Goal: Find specific page/section: Find specific page/section

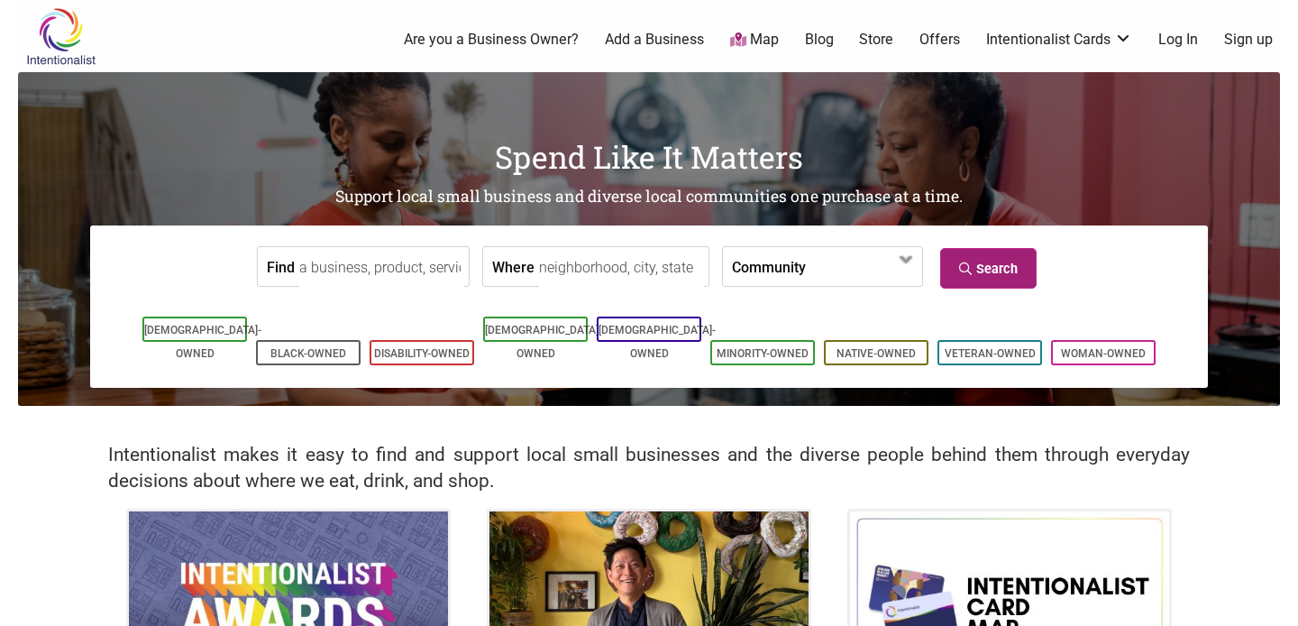
click at [1010, 274] on link "Search" at bounding box center [989, 268] width 96 height 41
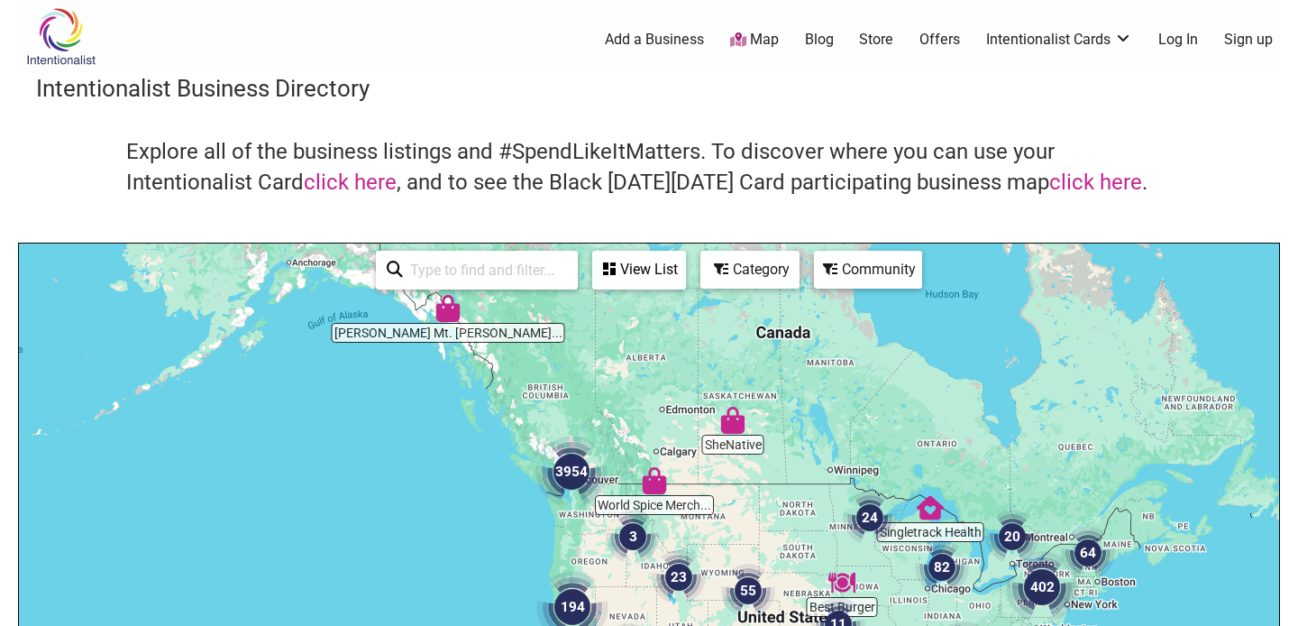
click at [561, 517] on div "To navigate, press the arrow keys." at bounding box center [649, 594] width 1261 height 702
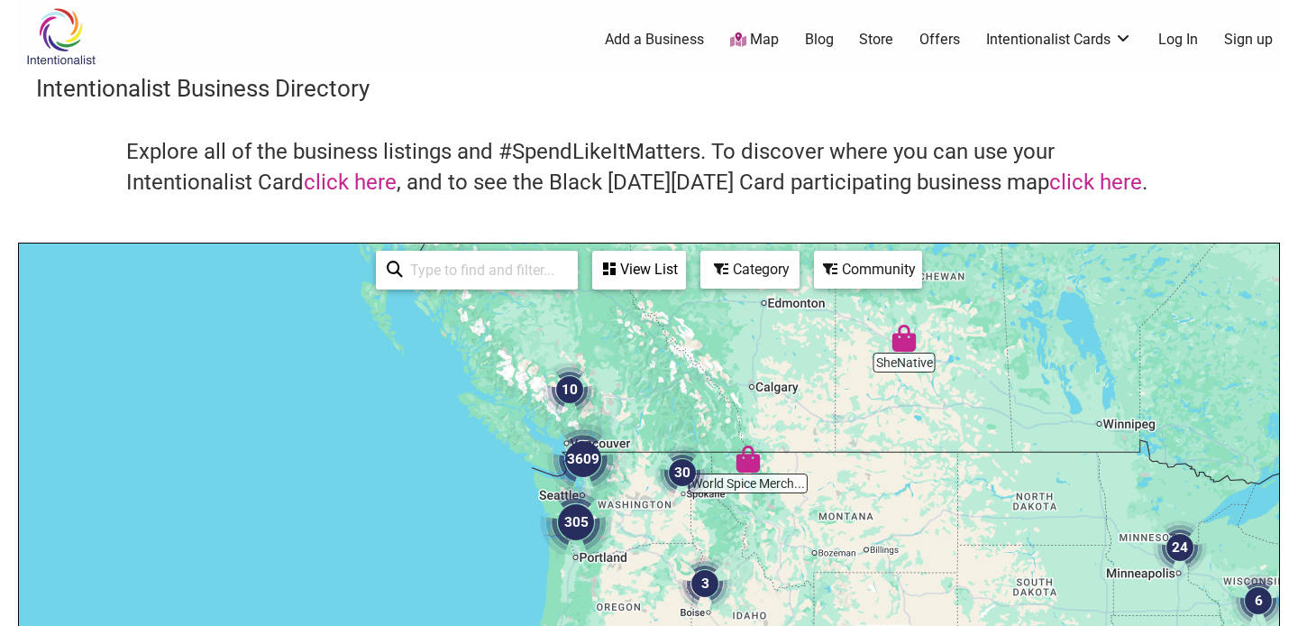
click at [620, 505] on div "To navigate, press the arrow keys." at bounding box center [649, 594] width 1261 height 702
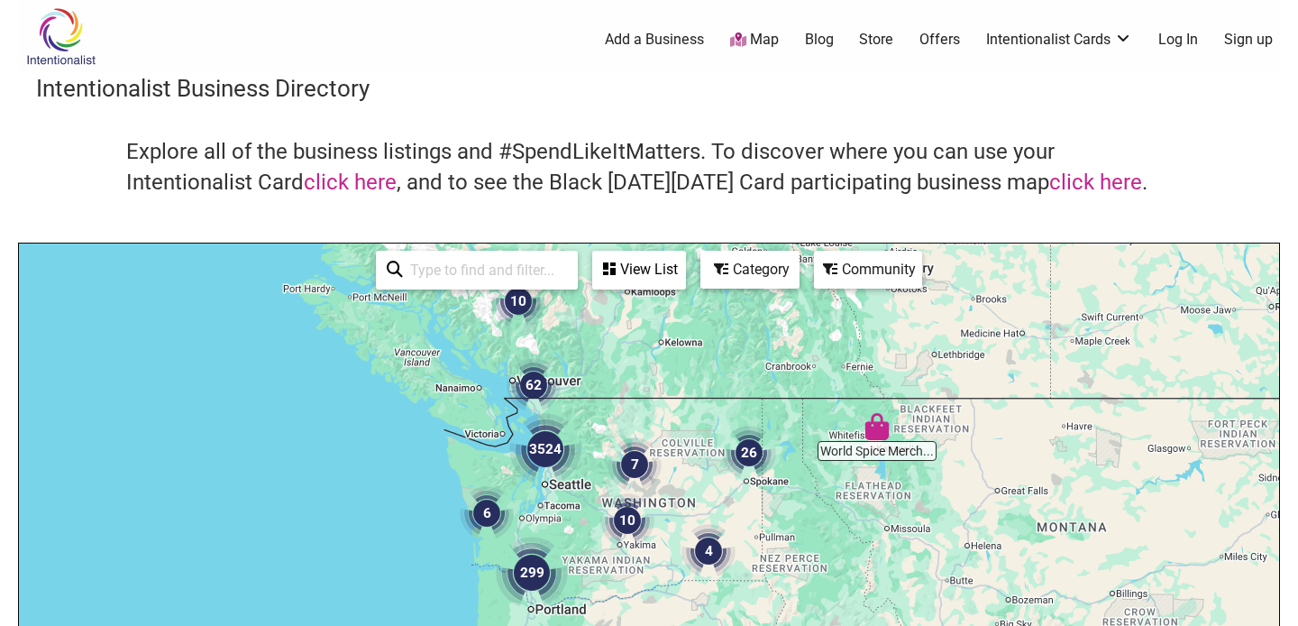
click at [692, 495] on div "To navigate, press the arrow keys." at bounding box center [649, 594] width 1261 height 702
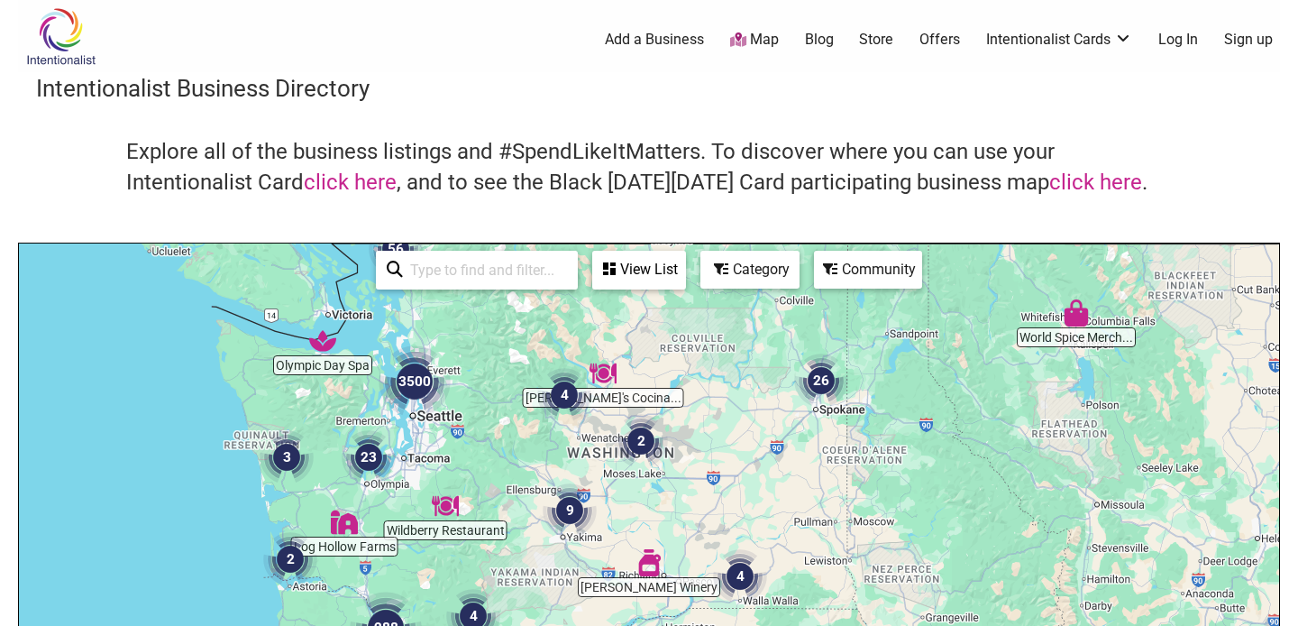
drag, startPoint x: 656, startPoint y: 528, endPoint x: 669, endPoint y: 468, distance: 61.9
click at [669, 468] on div "To navigate, press the arrow keys." at bounding box center [649, 594] width 1261 height 702
click at [684, 279] on div "Category" at bounding box center [639, 269] width 90 height 34
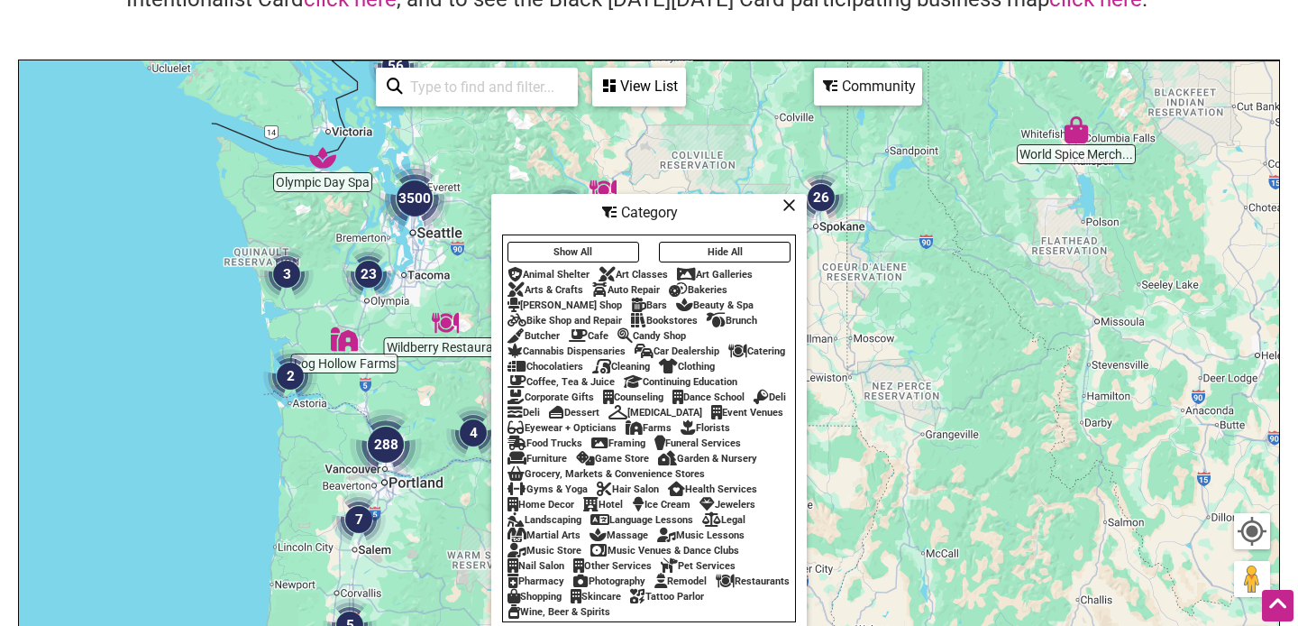
scroll to position [180, 0]
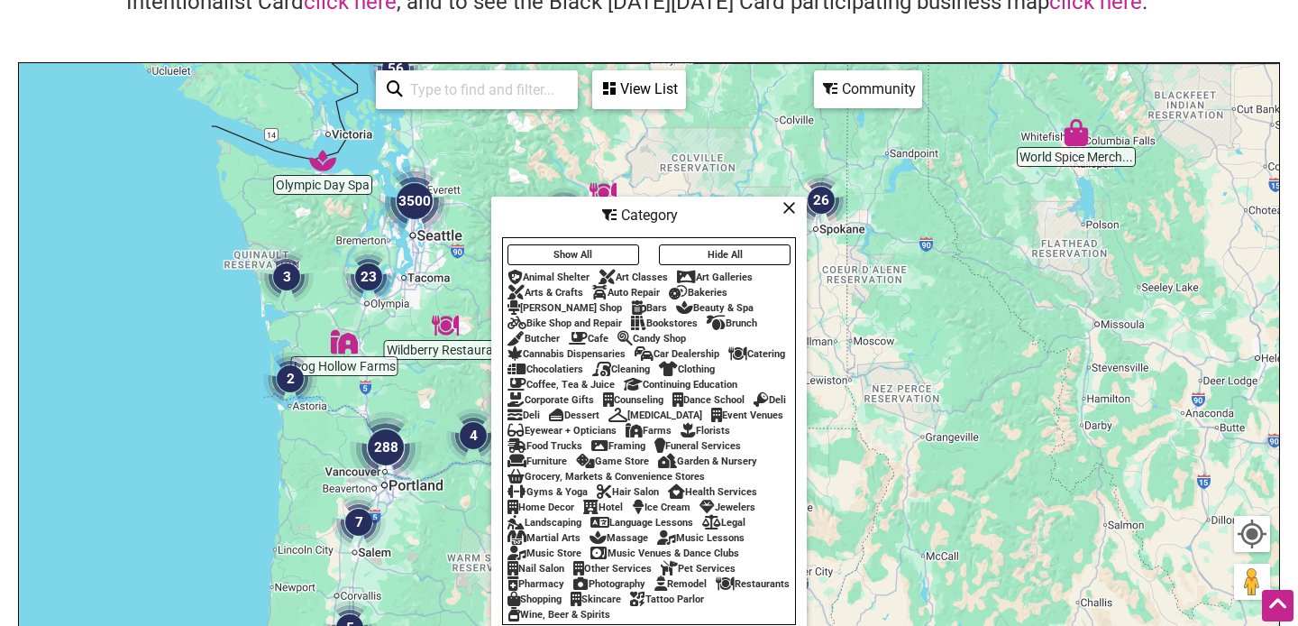
click at [792, 208] on icon at bounding box center [790, 207] width 14 height 1
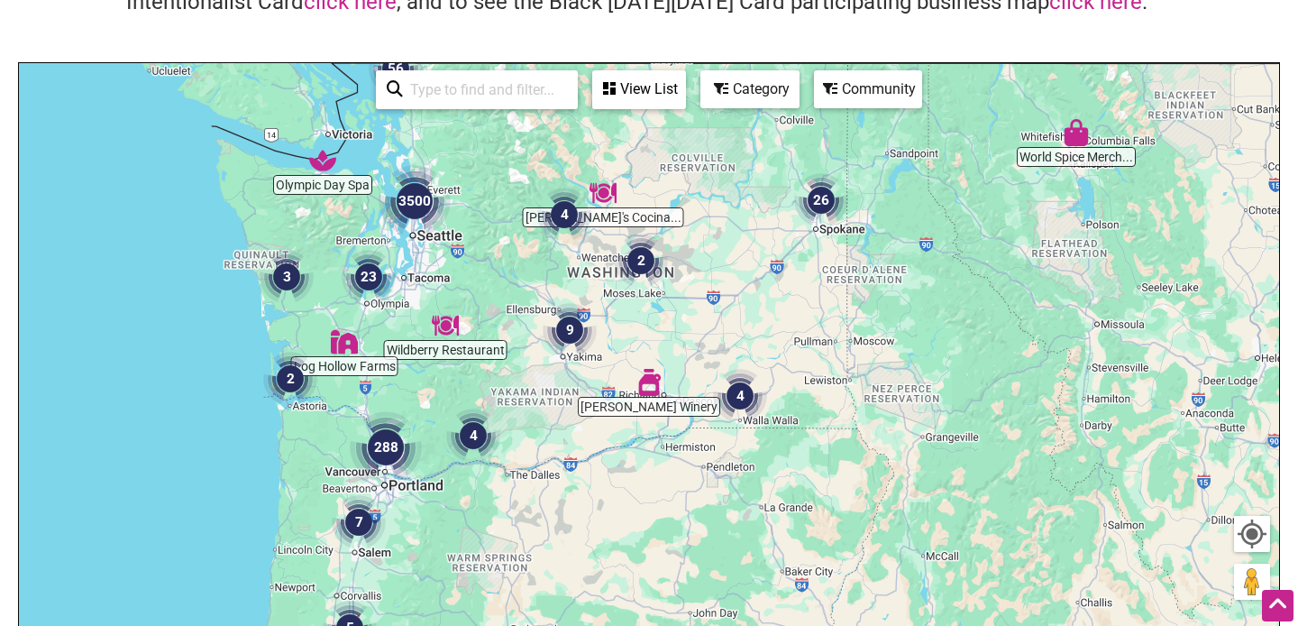
click at [473, 96] on input "search" at bounding box center [485, 89] width 164 height 35
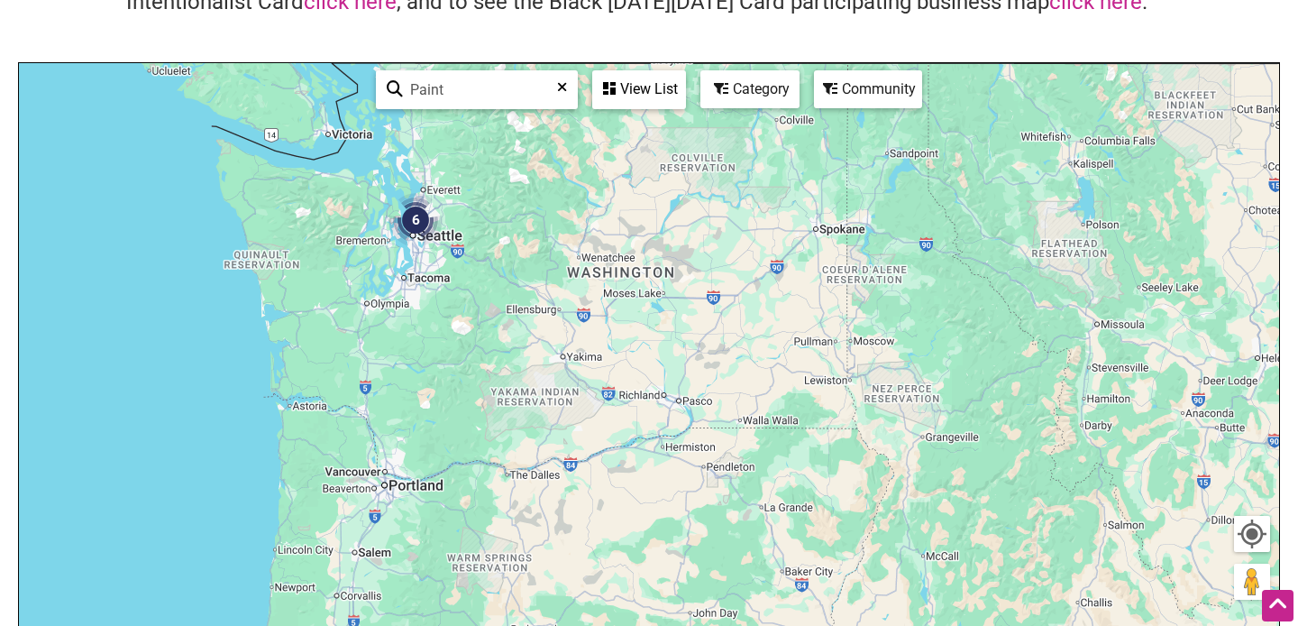
type input "Paint"
click at [672, 80] on div "View List" at bounding box center [639, 89] width 90 height 34
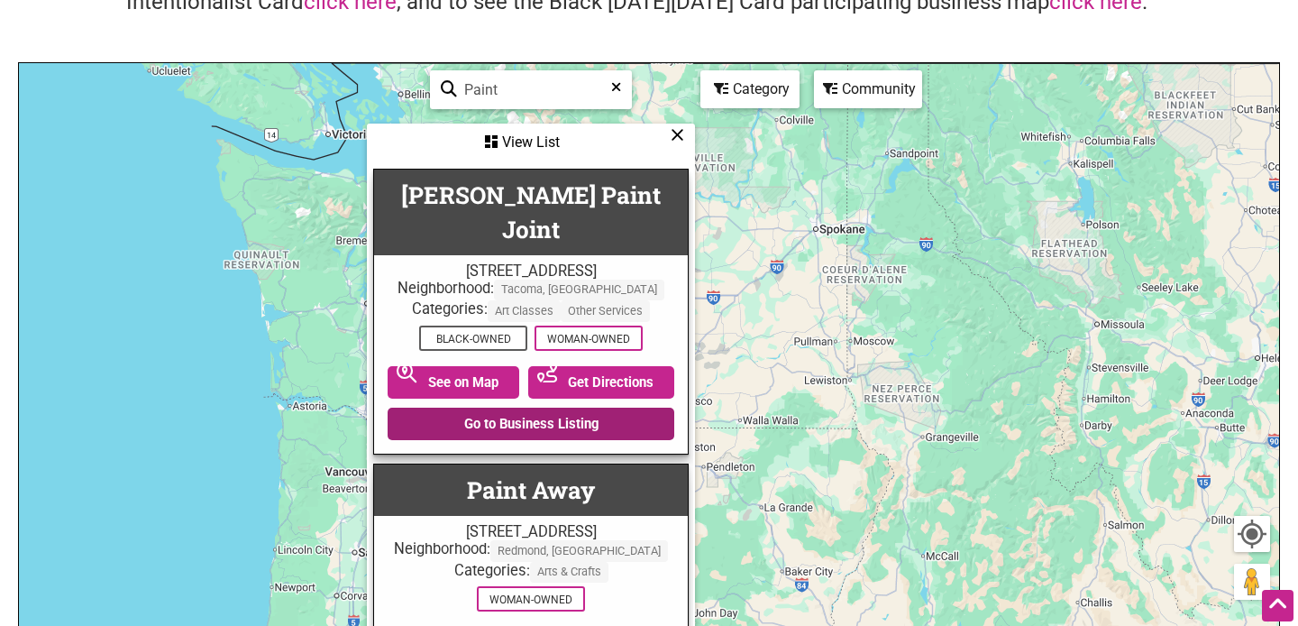
click at [533, 408] on link "Go to Business Listing" at bounding box center [531, 424] width 287 height 32
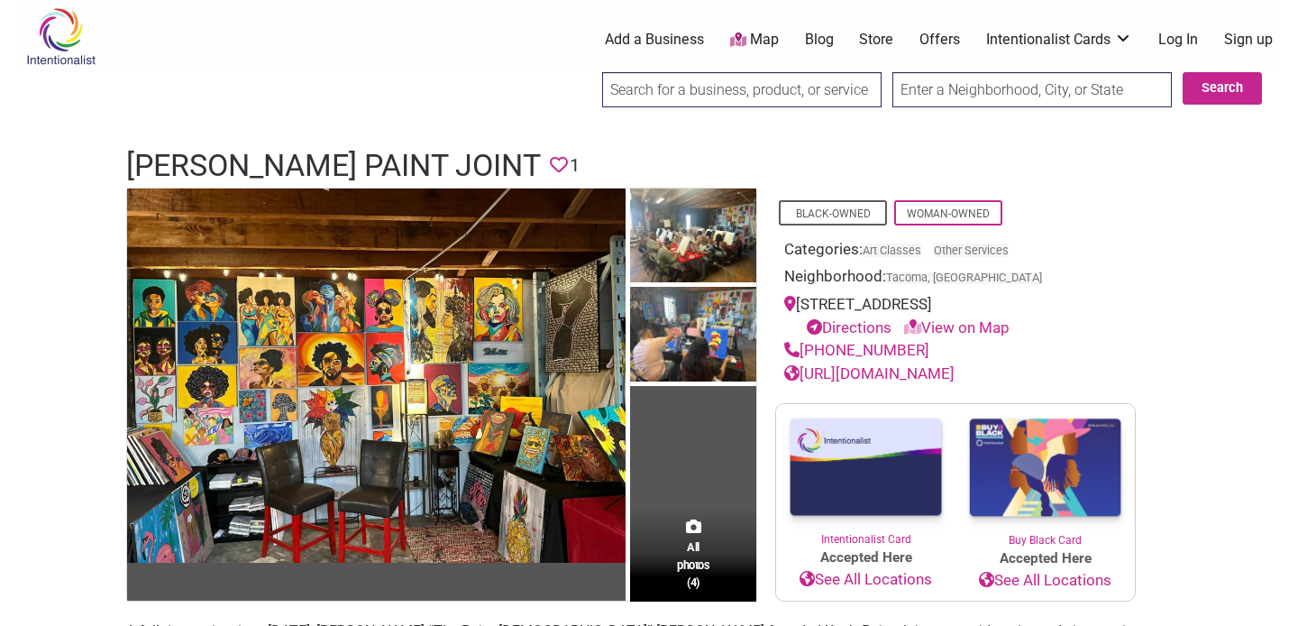
click at [846, 374] on link "[URL][DOMAIN_NAME]" at bounding box center [870, 373] width 170 height 18
